Goal: Task Accomplishment & Management: Contribute content

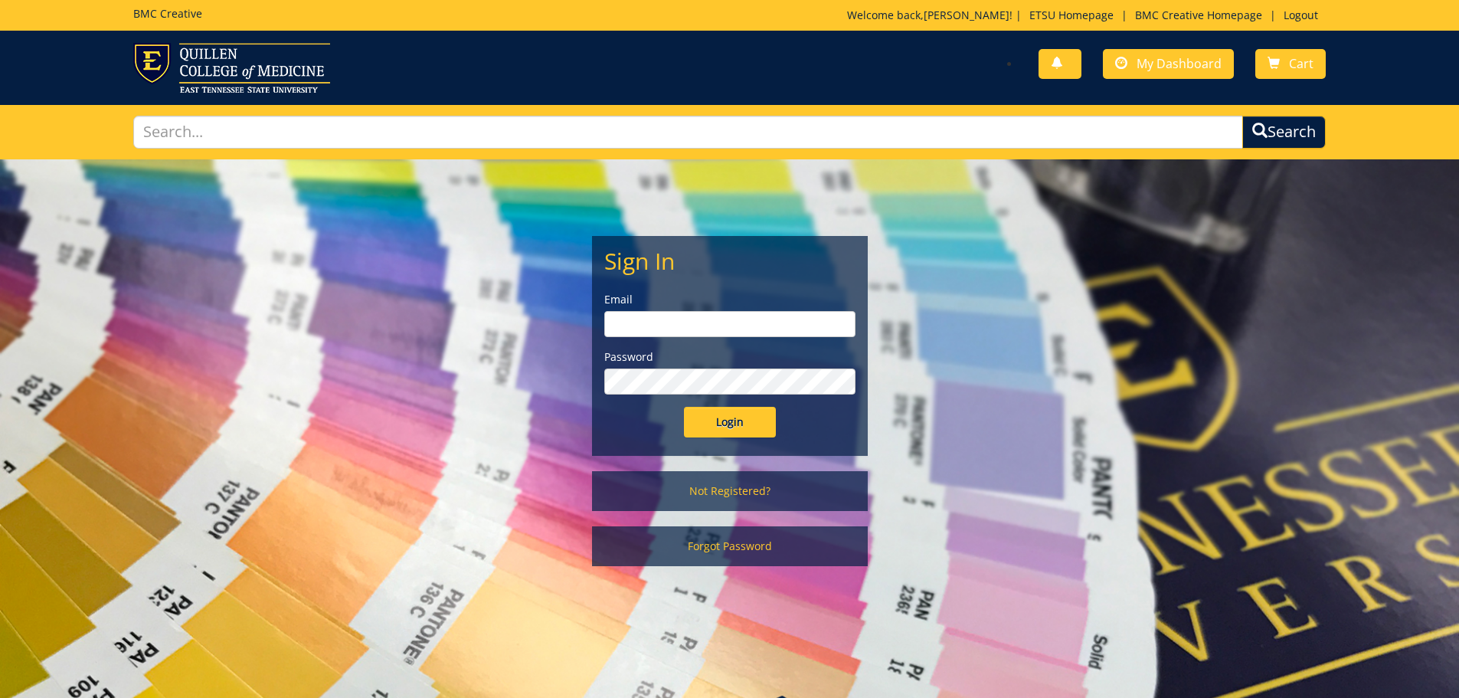
click at [669, 332] on input "email" at bounding box center [729, 324] width 251 height 26
type input "lanhamc@etsu.edu"
click at [684, 407] on input "Login" at bounding box center [730, 422] width 92 height 31
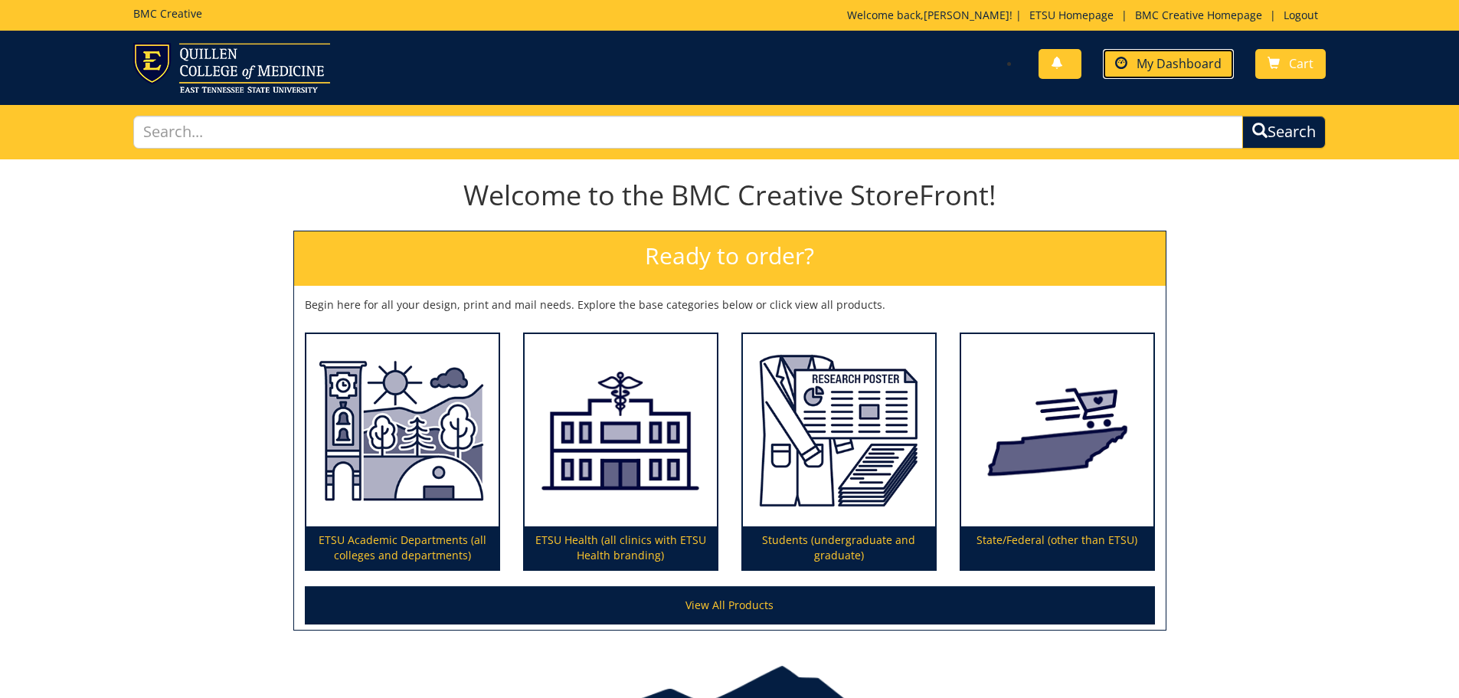
click at [1159, 72] on link "My Dashboard" at bounding box center [1168, 64] width 131 height 30
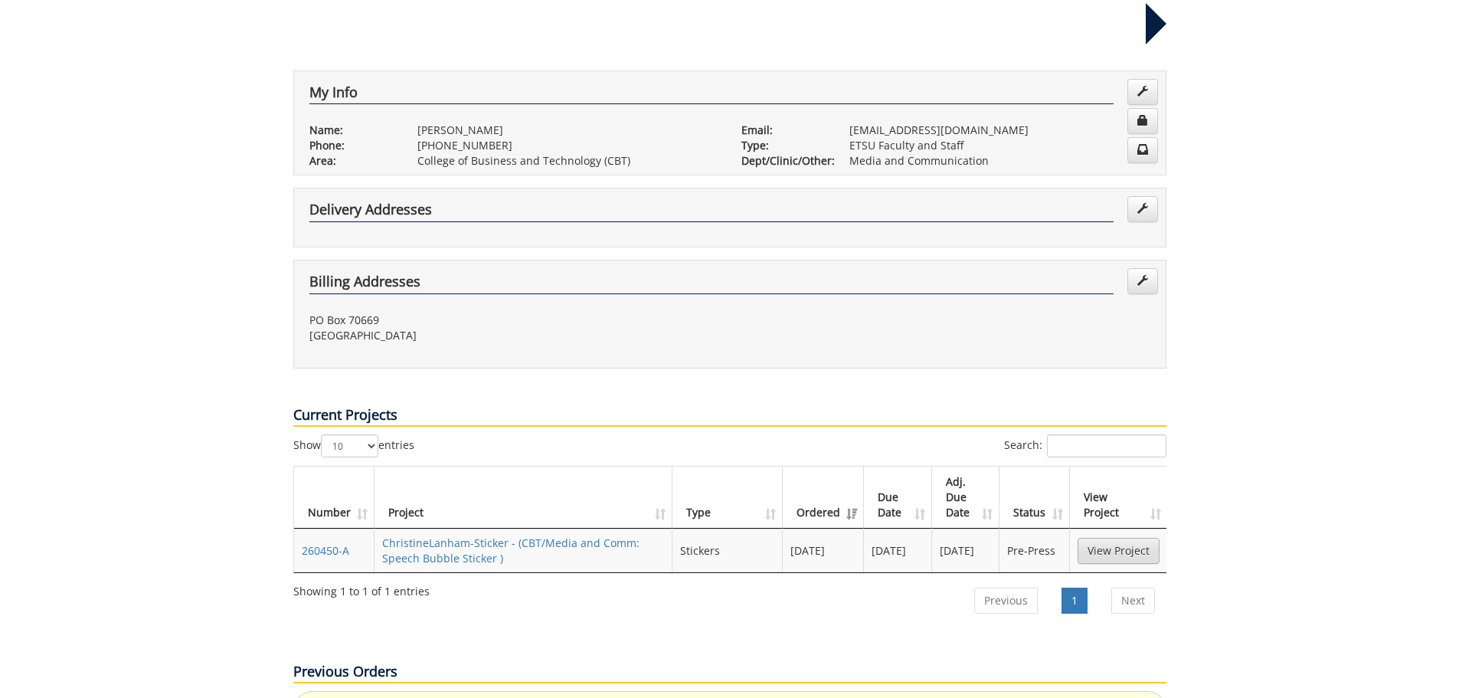
scroll to position [306, 0]
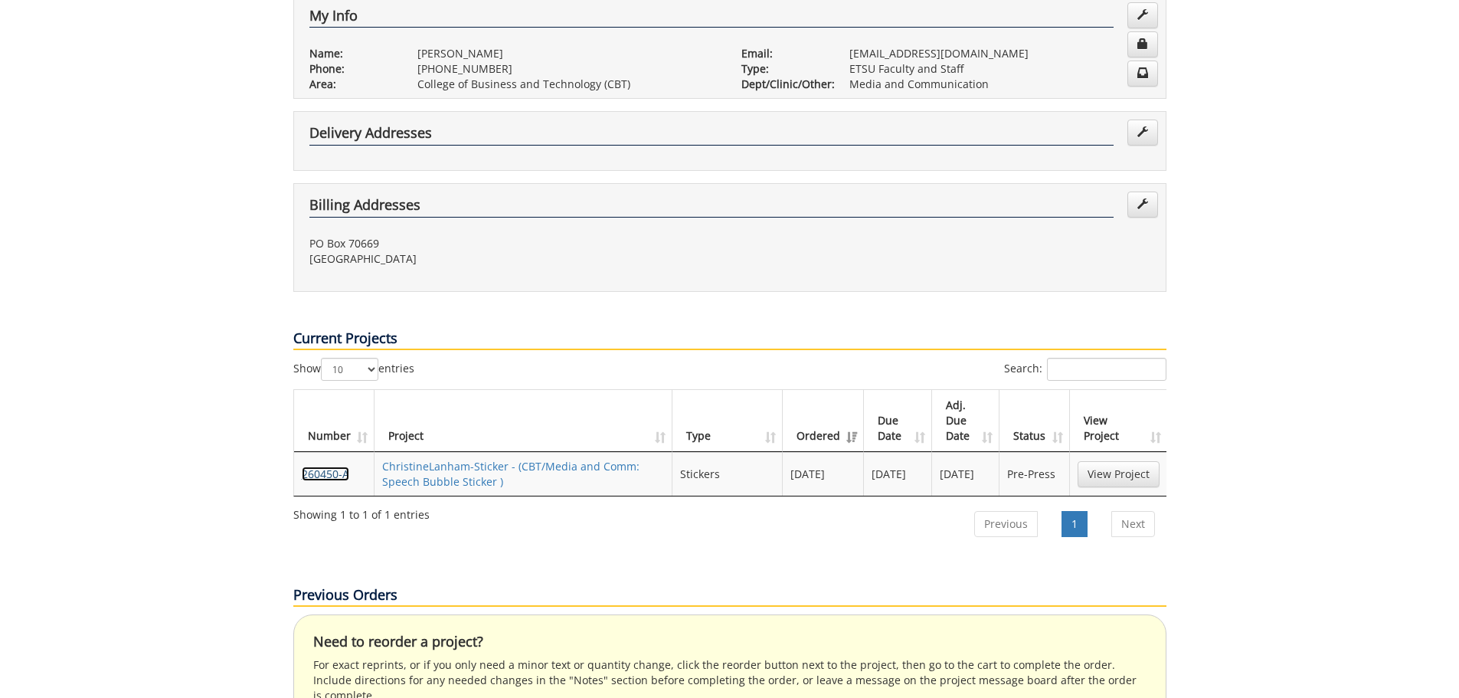
click at [329, 466] on link "260450-A" at bounding box center [325, 473] width 47 height 15
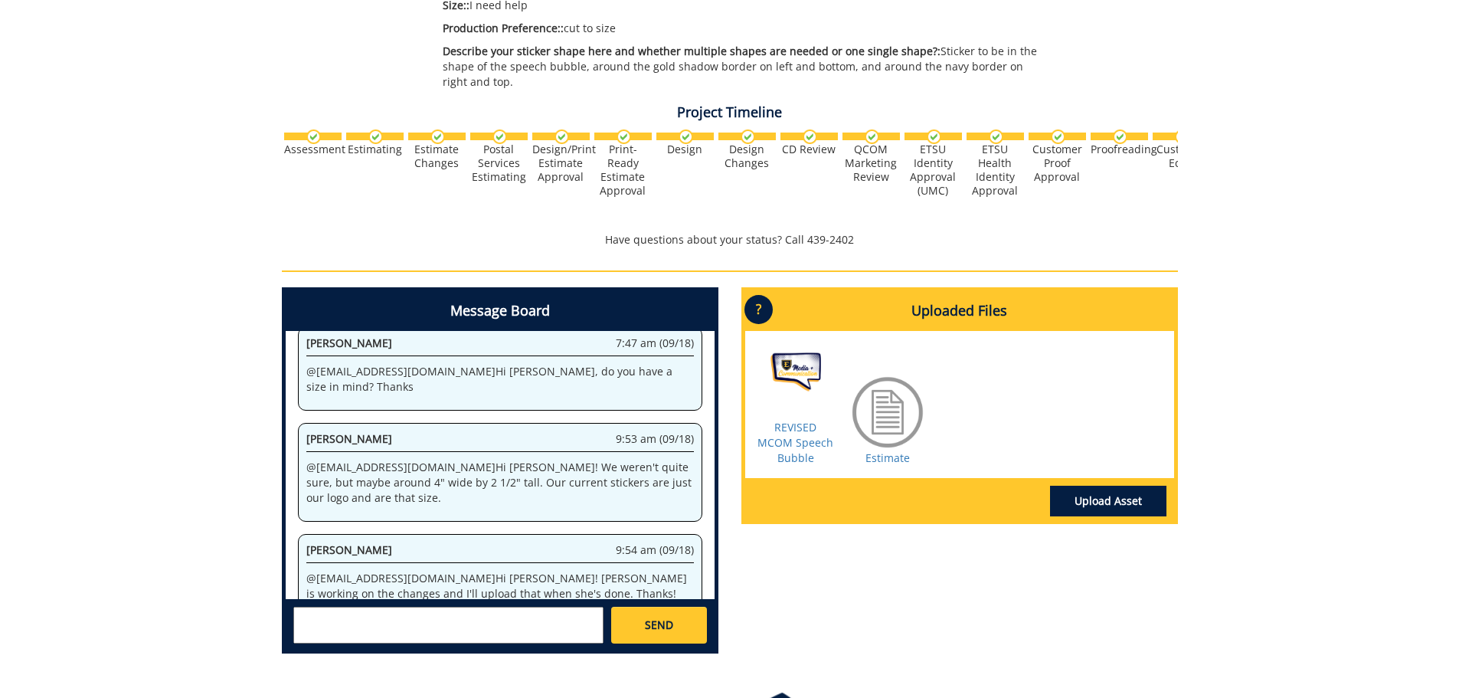
scroll to position [459, 0]
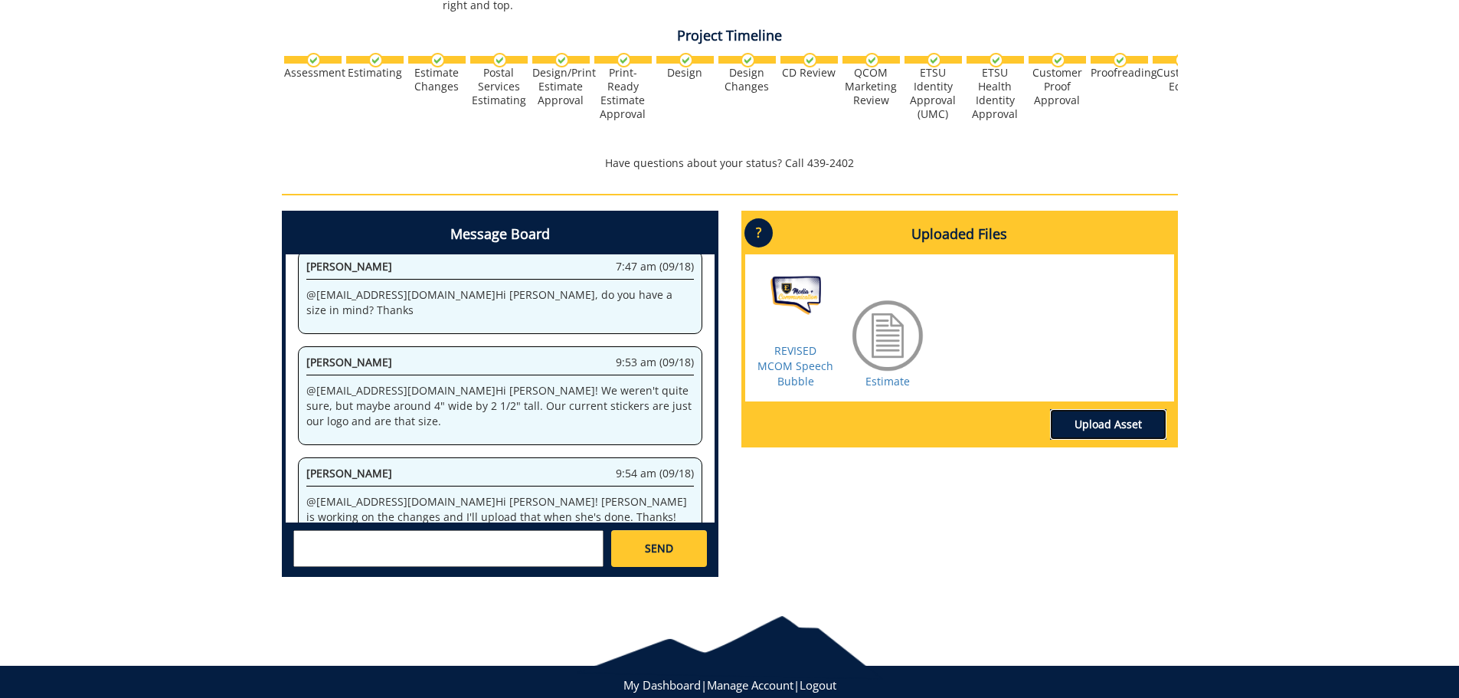
click at [1089, 427] on link "Upload Asset" at bounding box center [1108, 424] width 116 height 31
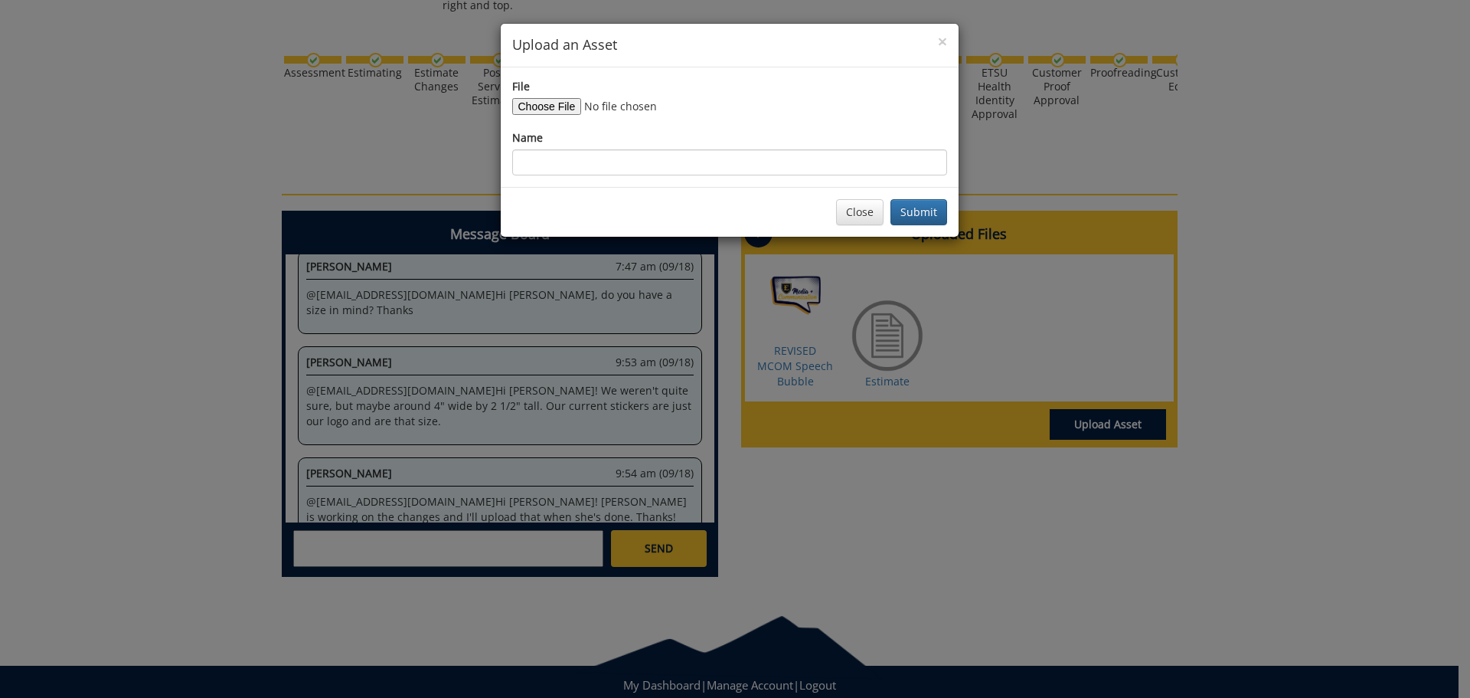
click at [531, 115] on div "File Name" at bounding box center [729, 127] width 435 height 96
click at [531, 109] on input "File" at bounding box center [616, 106] width 208 height 17
type input "C:\fakepath\UPDATED 9.22.25 MCOM Sticker - Speech bubble.png"
drag, startPoint x: 561, startPoint y: 168, endPoint x: 585, endPoint y: 170, distance: 24.6
click at [561, 168] on input "Name" at bounding box center [729, 162] width 435 height 26
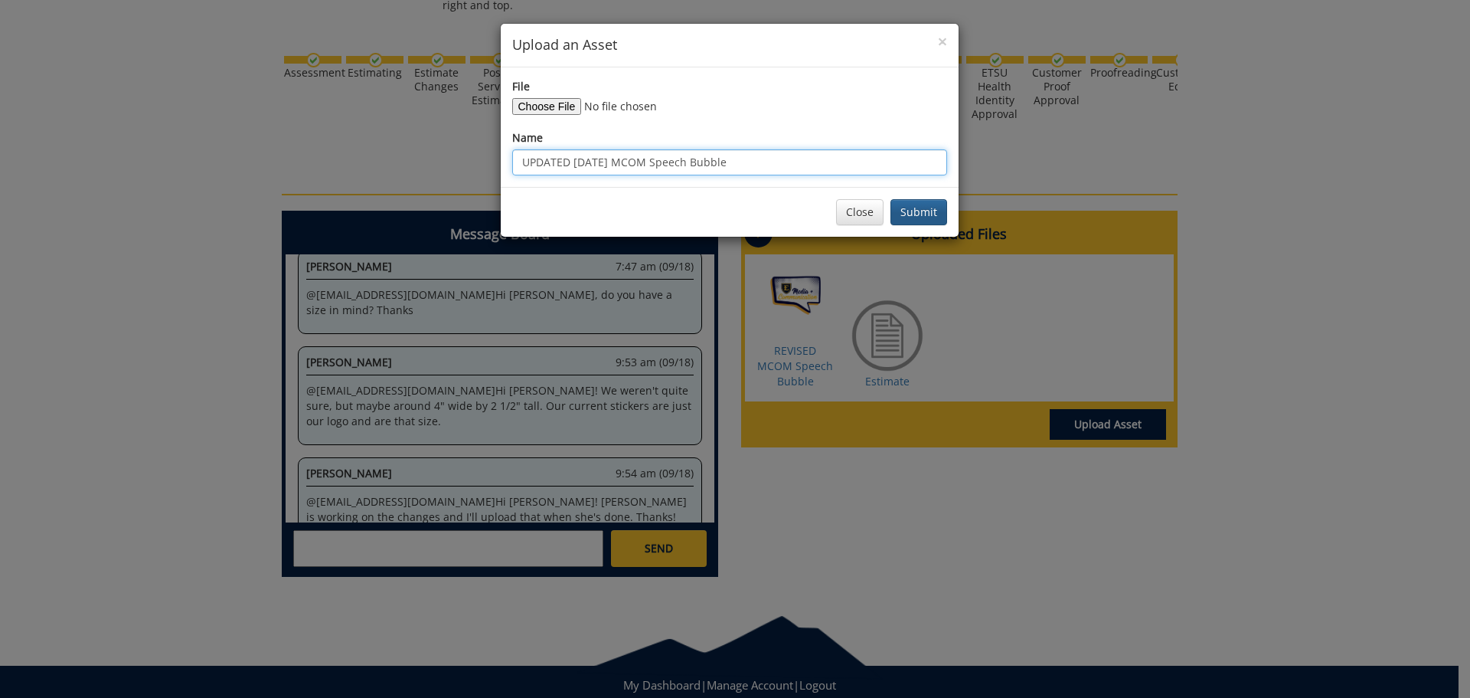
type input "UPDATED [DATE] MCOM Speech Bubble"
click at [902, 220] on button "Submit" at bounding box center [919, 212] width 57 height 26
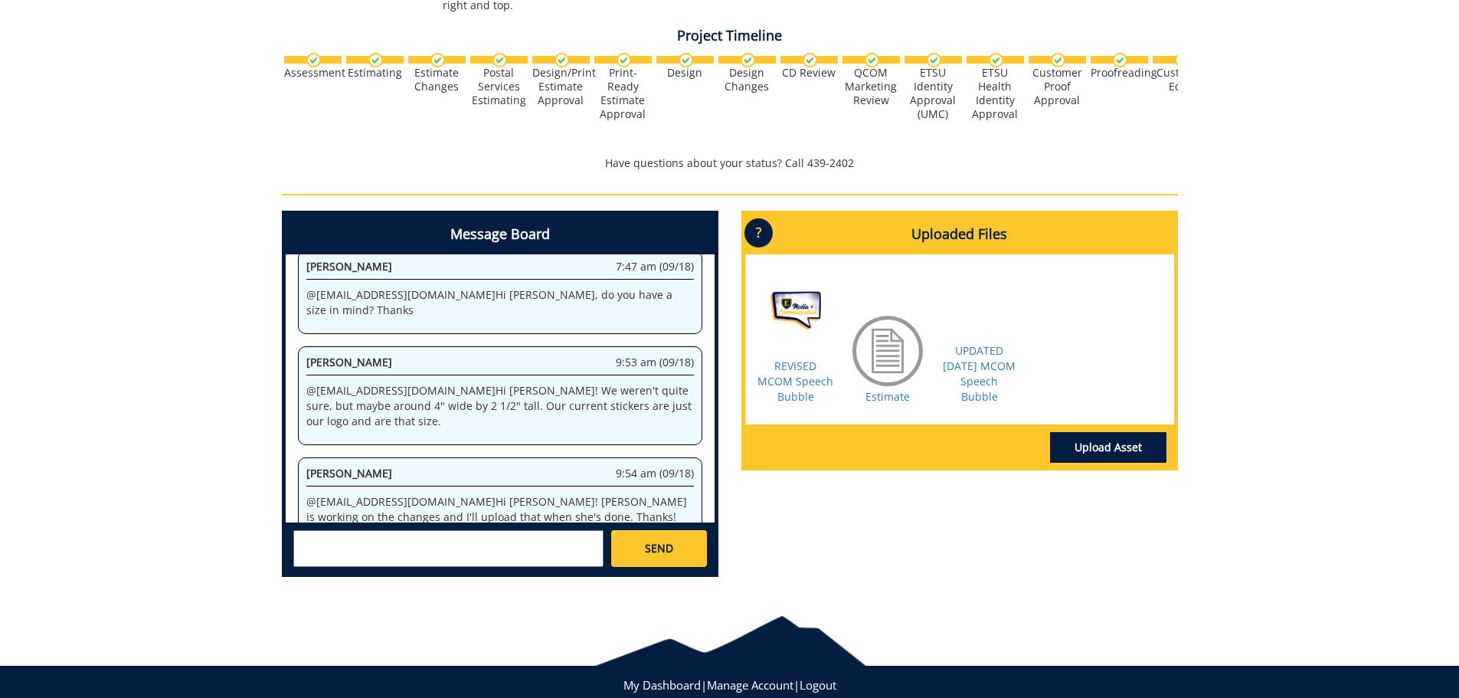
click at [479, 551] on textarea at bounding box center [448, 548] width 310 height 37
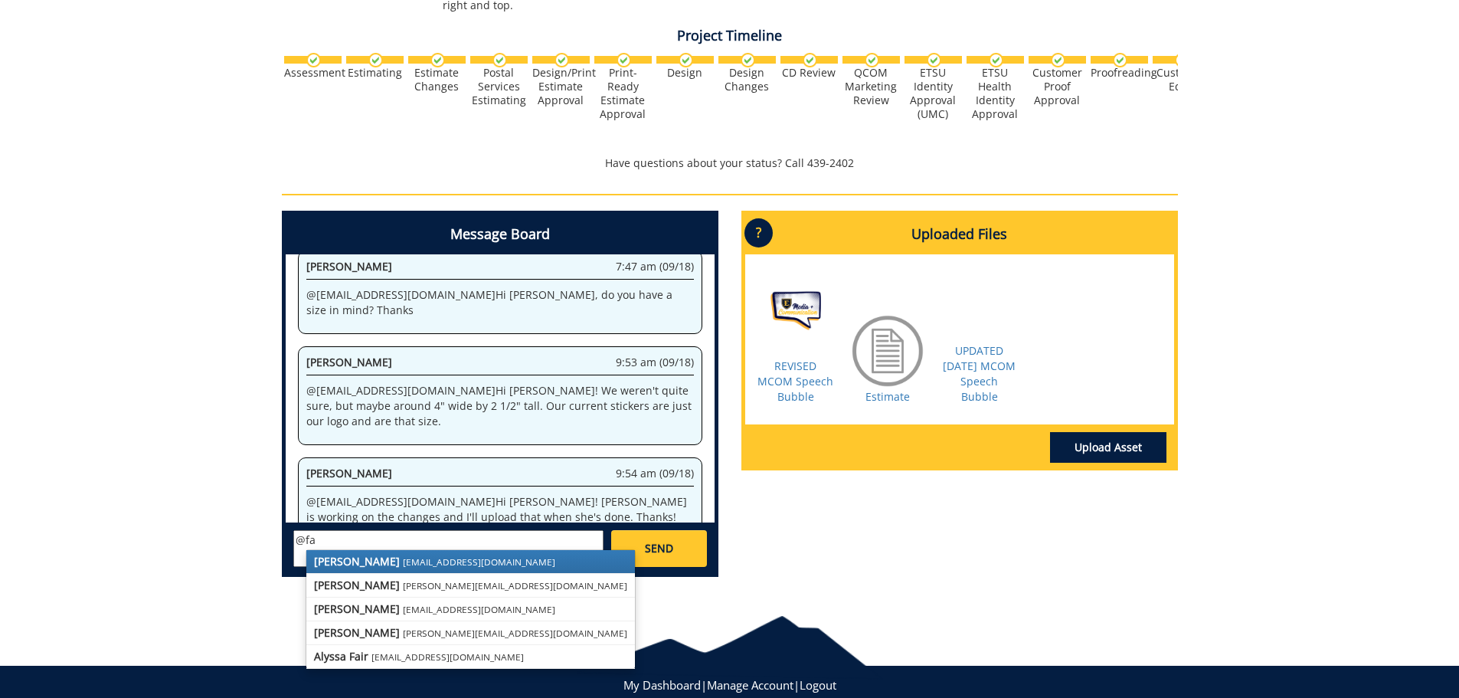
click at [403, 557] on small "[EMAIL_ADDRESS][DOMAIN_NAME]" at bounding box center [479, 561] width 152 height 12
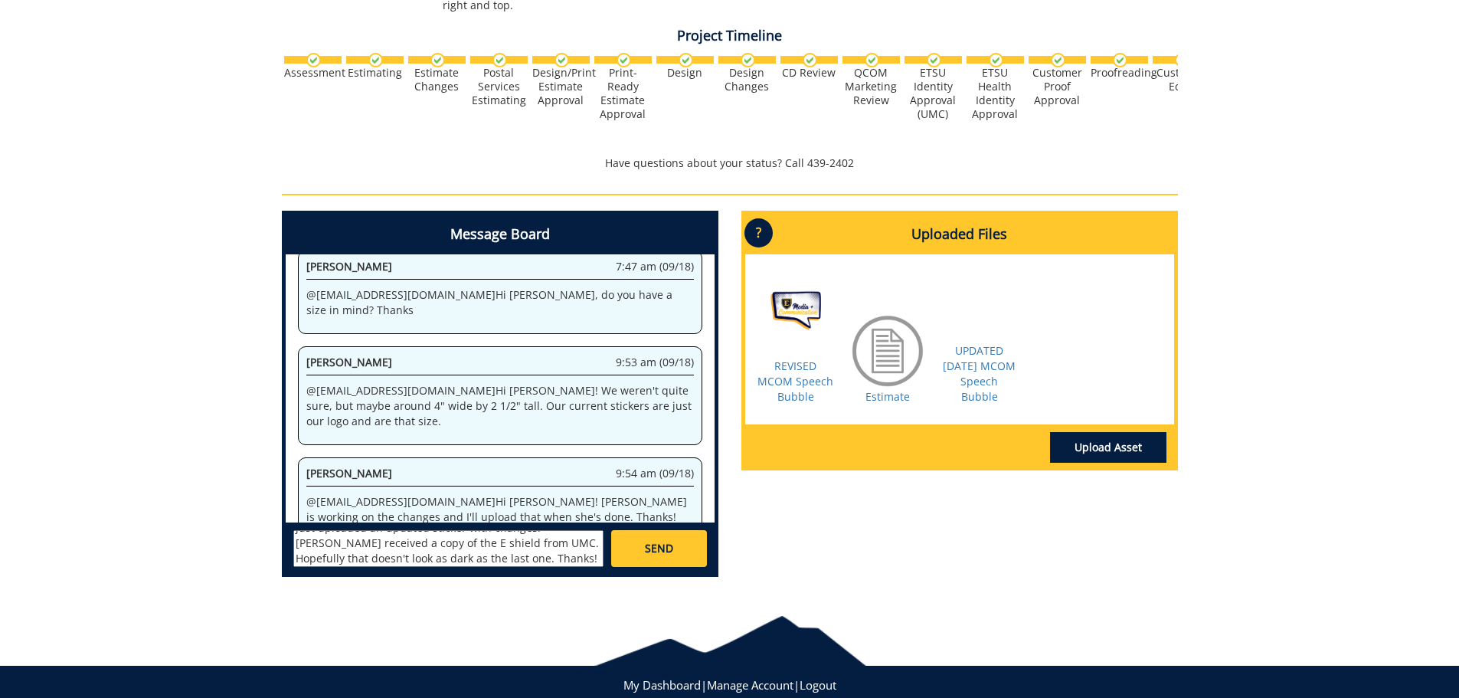
scroll to position [0, 0]
type textarea "@fair@mail.etsu.edu Hi Jill! I just uploaded an updated sticker with changes. K…"
click at [672, 551] on span "SEND" at bounding box center [659, 548] width 28 height 15
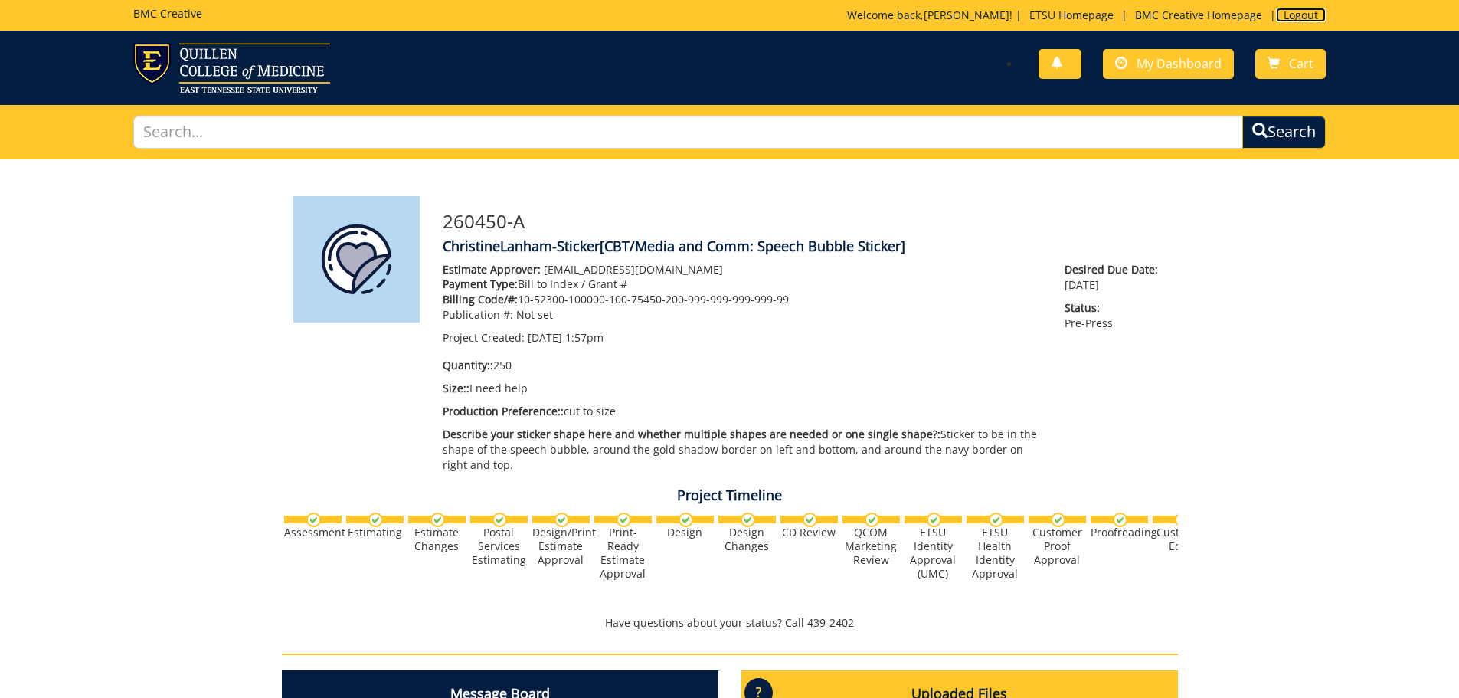
click at [1299, 21] on link "Logout" at bounding box center [1301, 15] width 50 height 15
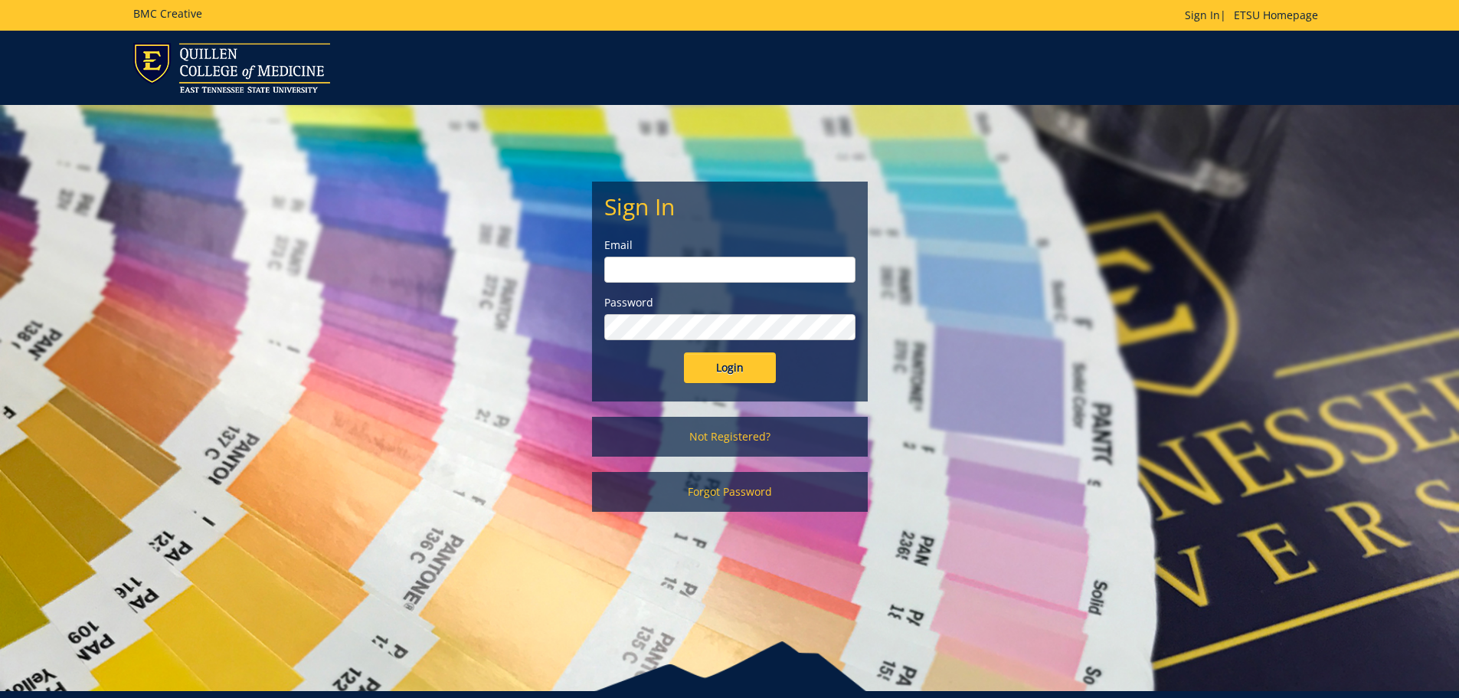
click at [764, 276] on input "email" at bounding box center [729, 270] width 251 height 26
type input "[EMAIL_ADDRESS][DOMAIN_NAME]"
click at [684, 352] on input "Login" at bounding box center [730, 367] width 92 height 31
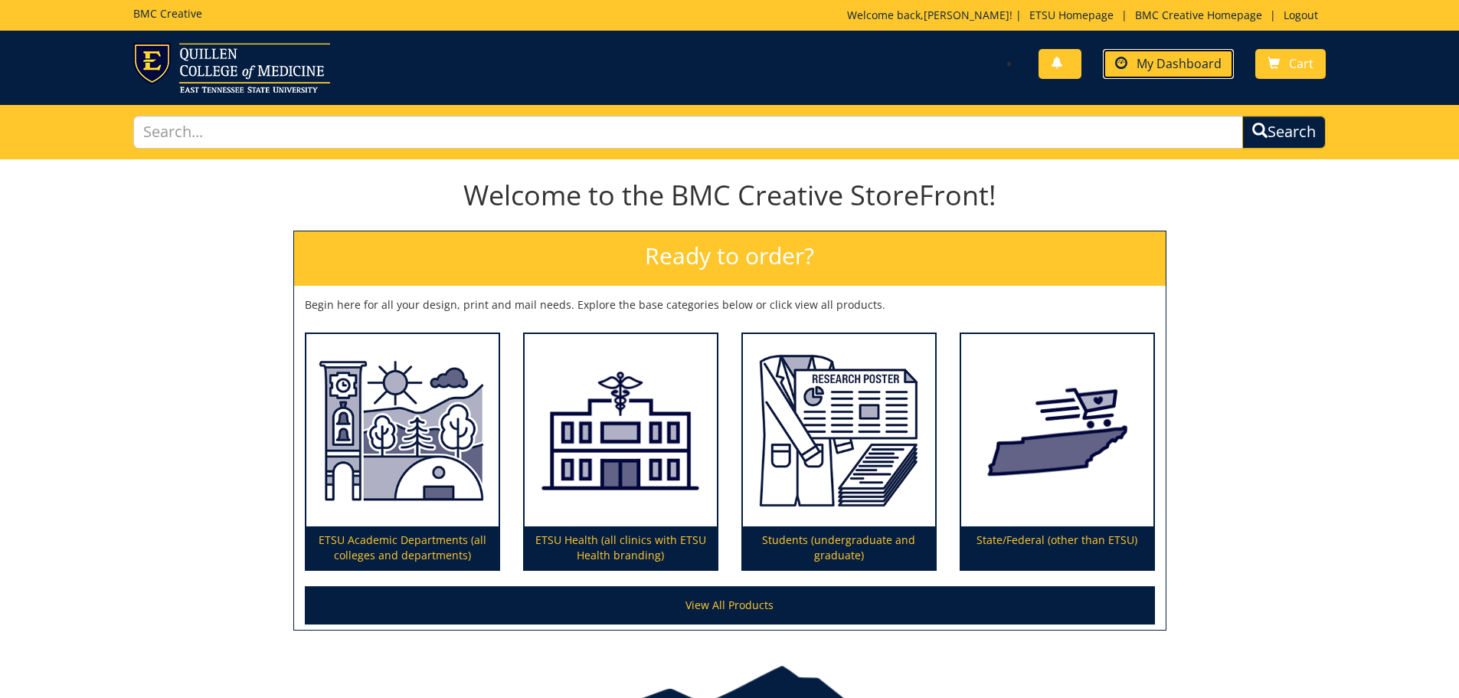
click at [1188, 65] on span "My Dashboard" at bounding box center [1178, 63] width 85 height 17
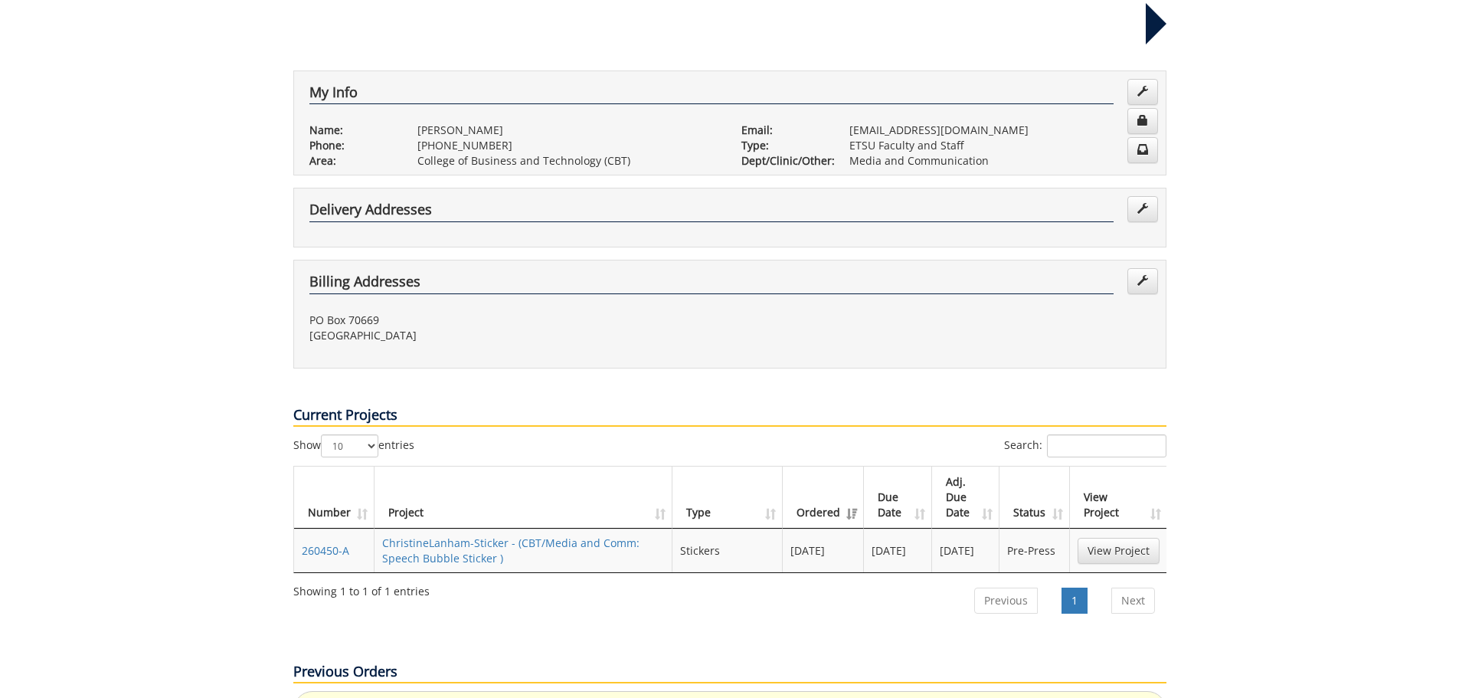
scroll to position [459, 0]
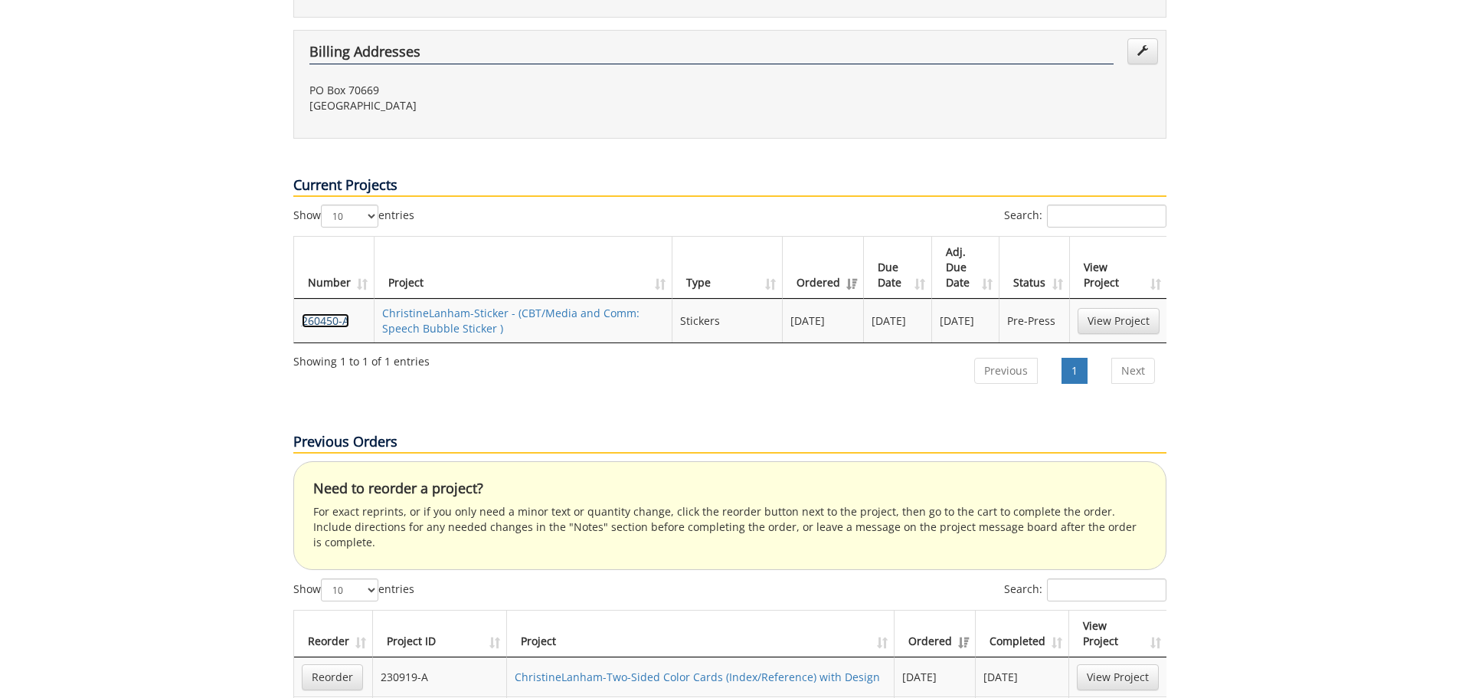
click at [304, 313] on link "260450-A" at bounding box center [325, 320] width 47 height 15
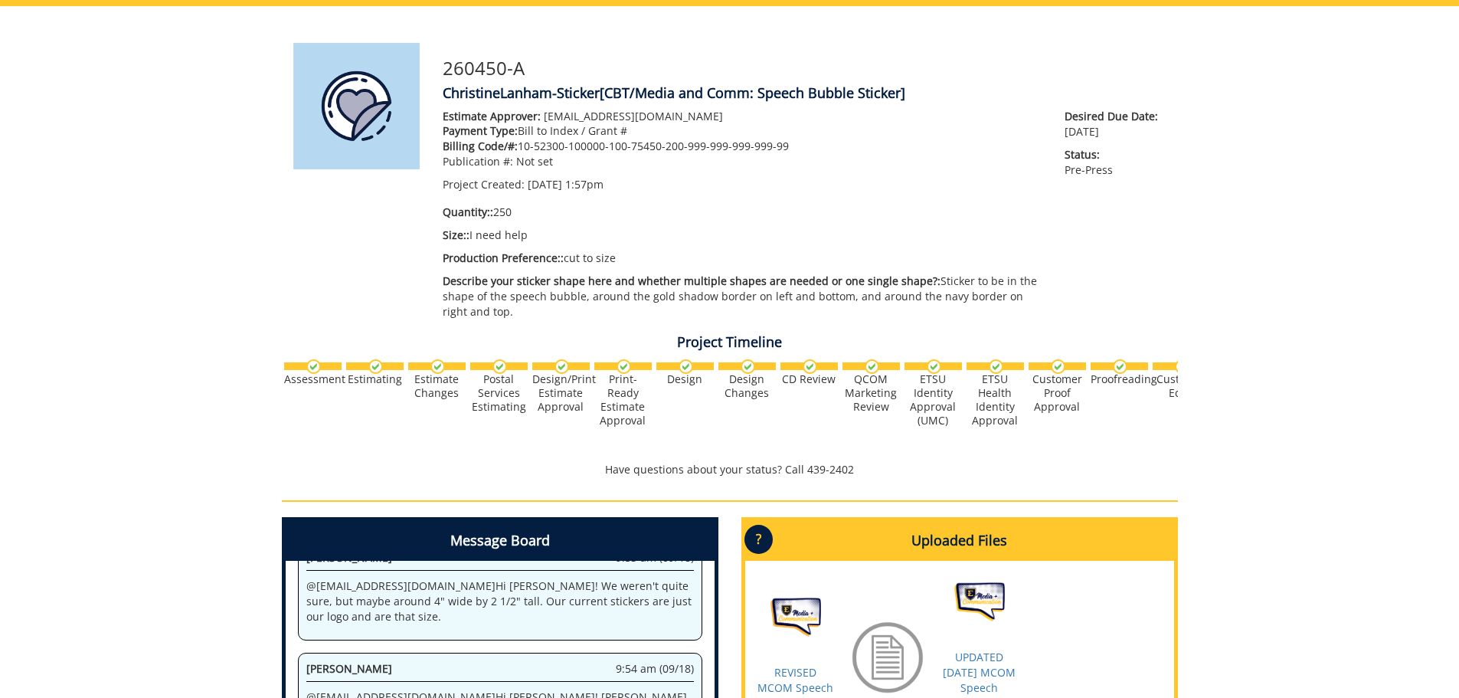
scroll to position [383, 0]
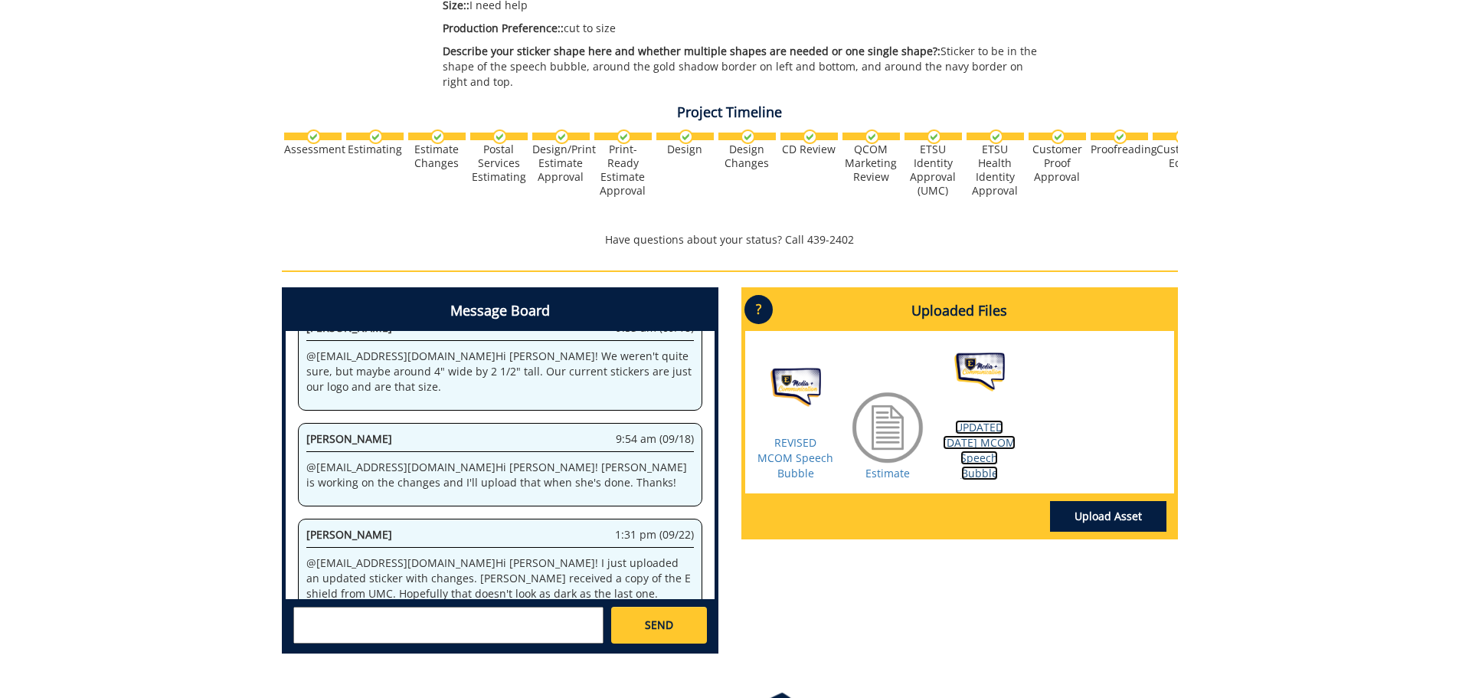
click at [980, 446] on link "UPDATED [DATE] MCOM Speech Bubble" at bounding box center [979, 450] width 73 height 60
click at [798, 450] on link "REVISED MCOM Speech Bubble" at bounding box center [795, 457] width 76 height 45
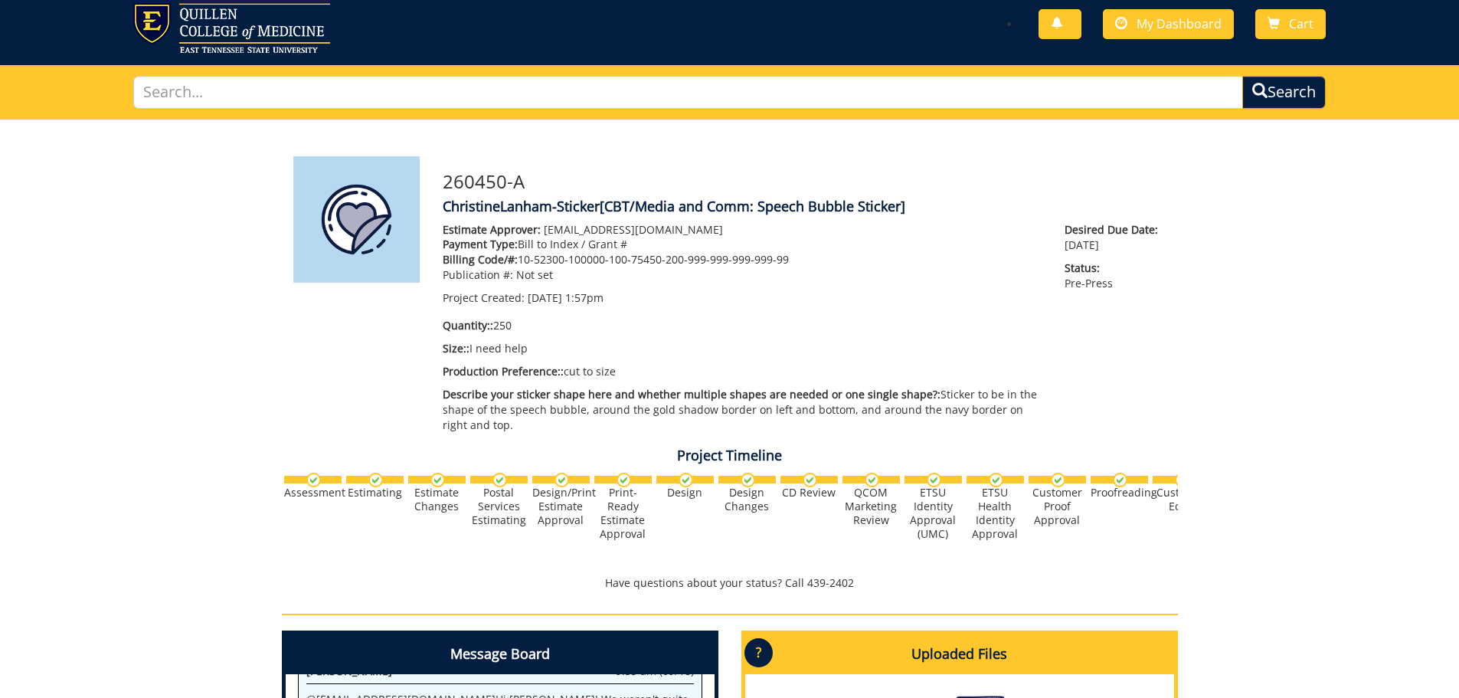
scroll to position [0, 0]
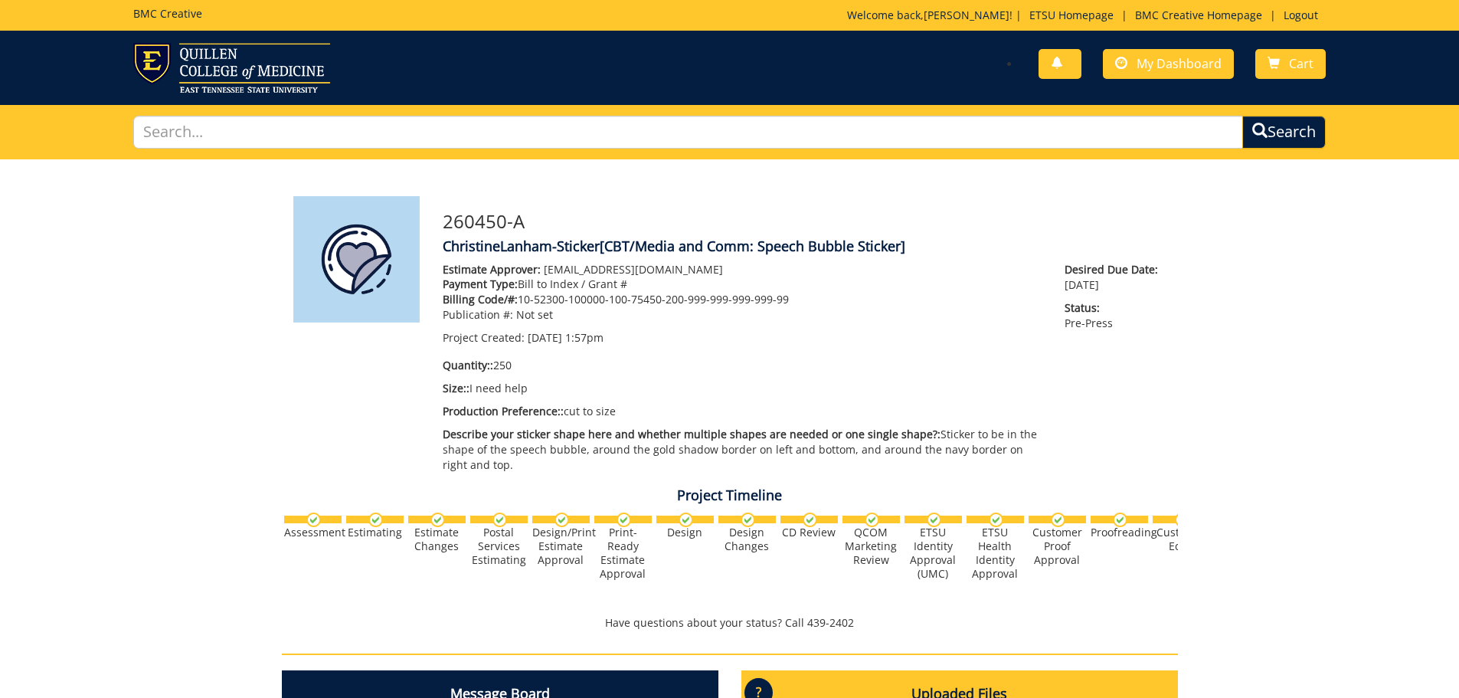
click at [363, 363] on div "Project Timeline Assessment Estimating" at bounding box center [729, 433] width 919 height 410
